Goal: Navigation & Orientation: Find specific page/section

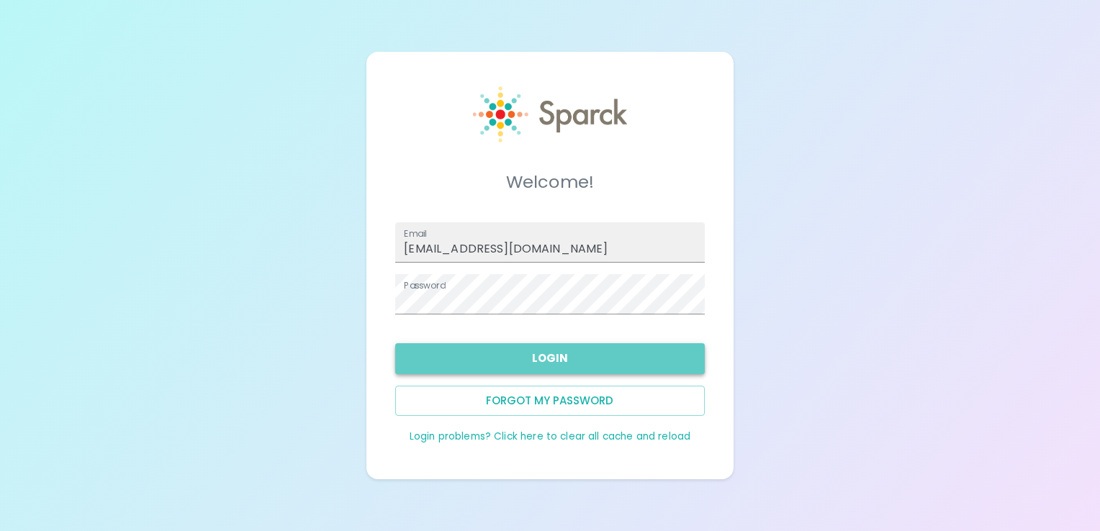
click at [469, 361] on button "Login" at bounding box center [549, 358] width 309 height 30
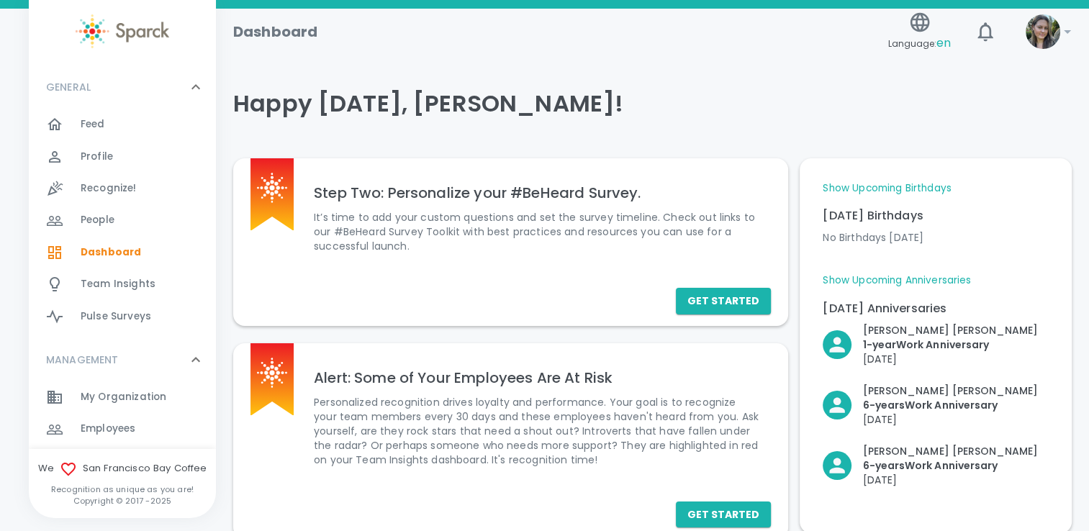
click at [92, 128] on span "Feed" at bounding box center [93, 124] width 24 height 14
